Goal: Task Accomplishment & Management: Manage account settings

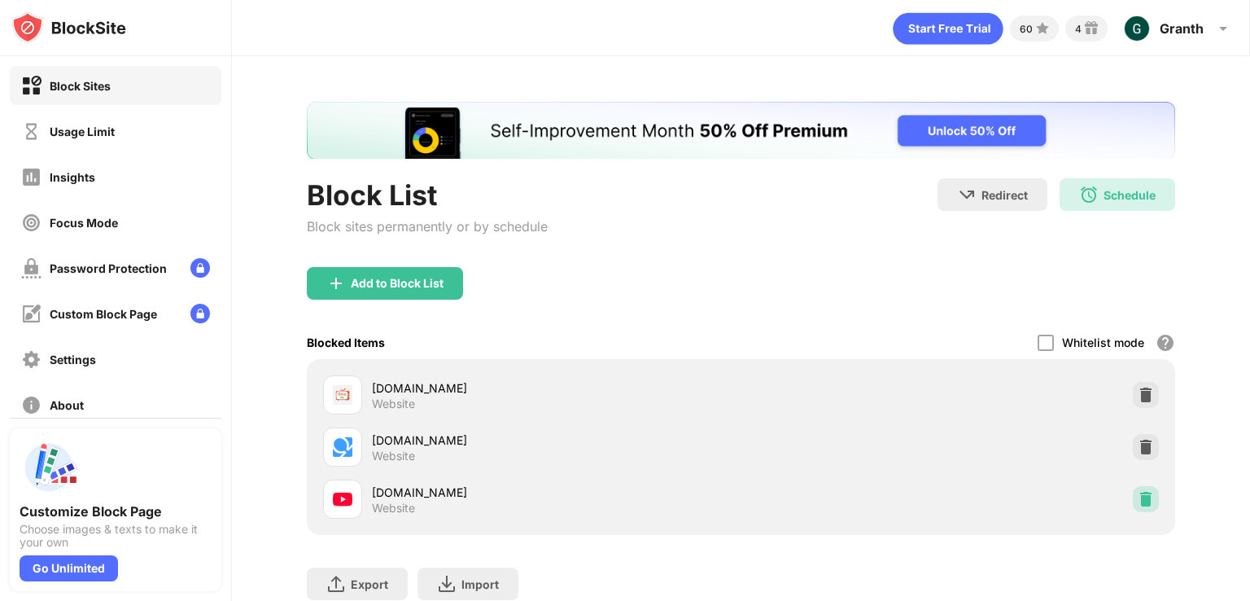
click at [1138, 495] on img at bounding box center [1146, 499] width 16 height 16
